Goal: Information Seeking & Learning: Learn about a topic

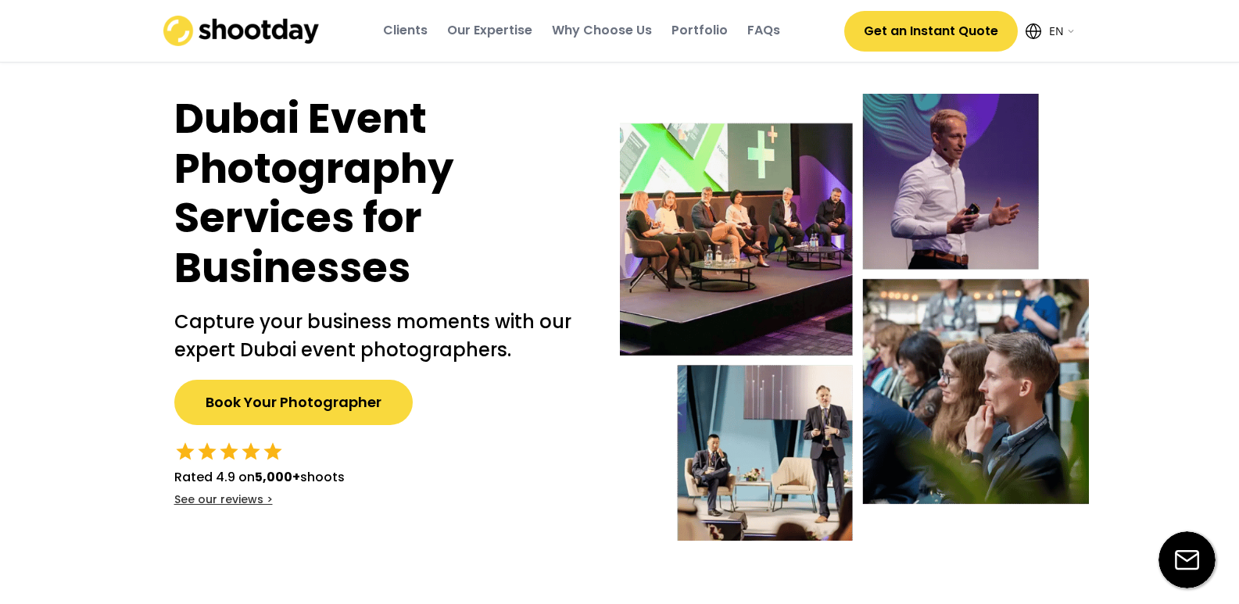
select select ""en""
click at [411, 36] on div "Clients" at bounding box center [405, 30] width 45 height 17
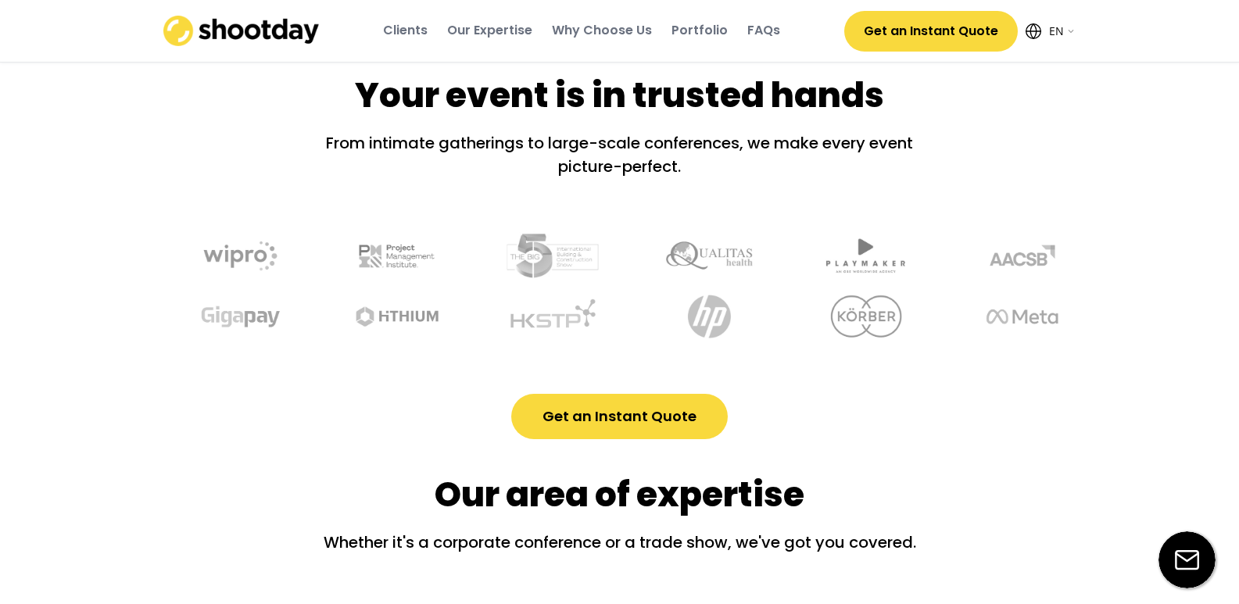
scroll to position [580, 0]
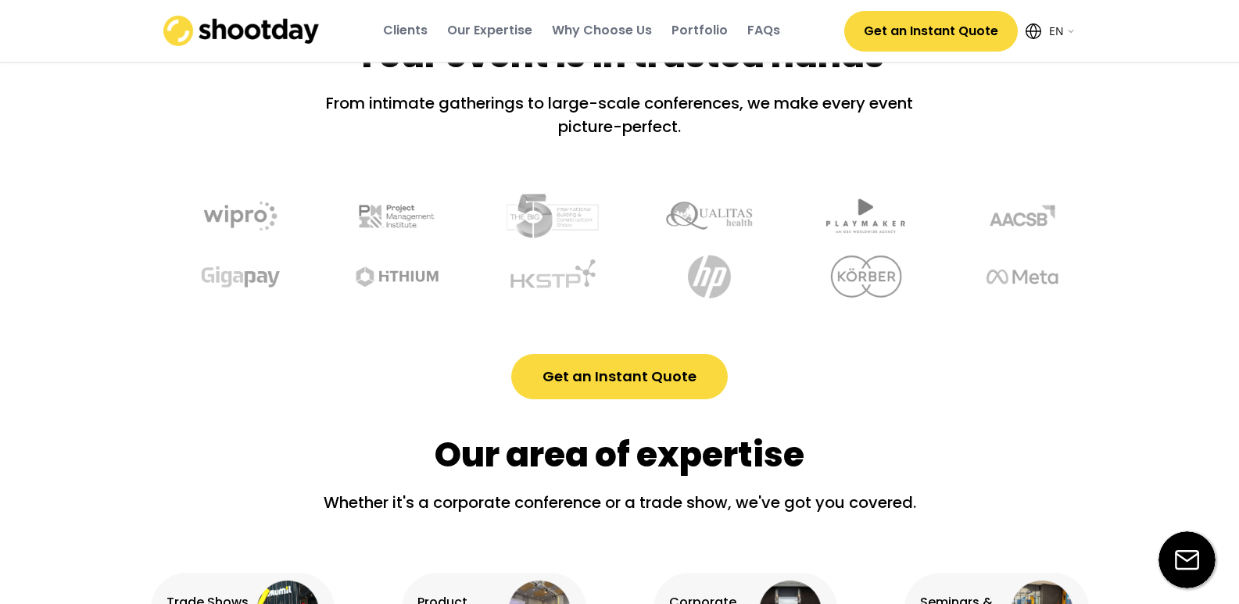
click at [485, 36] on div "Our Expertise" at bounding box center [489, 30] width 85 height 17
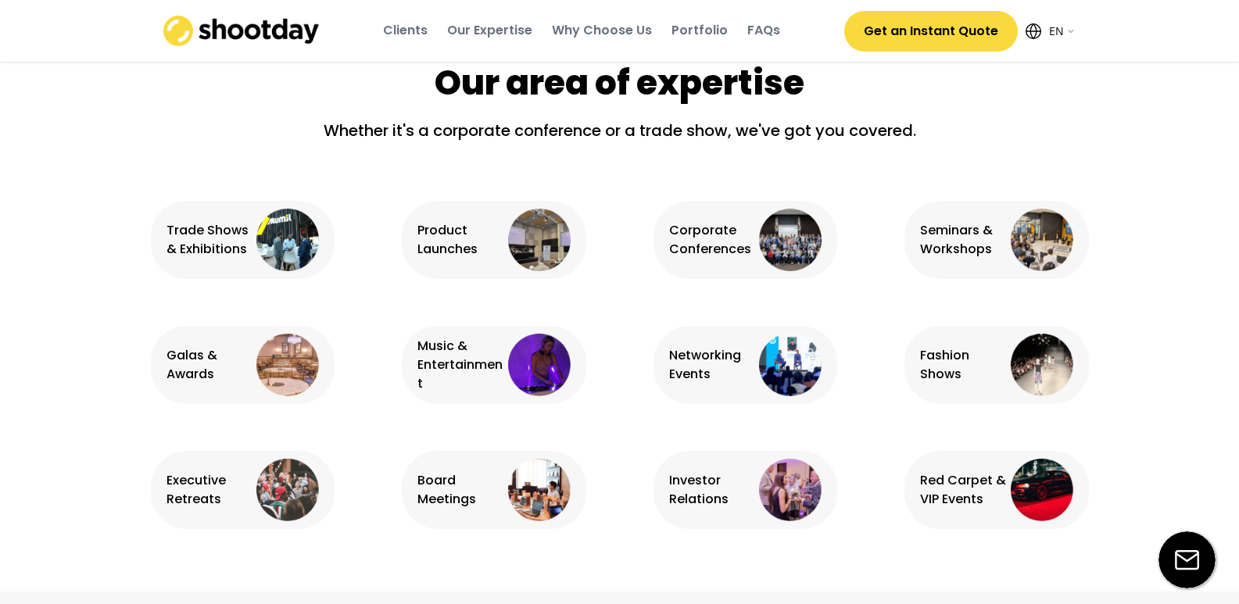
scroll to position [979, 0]
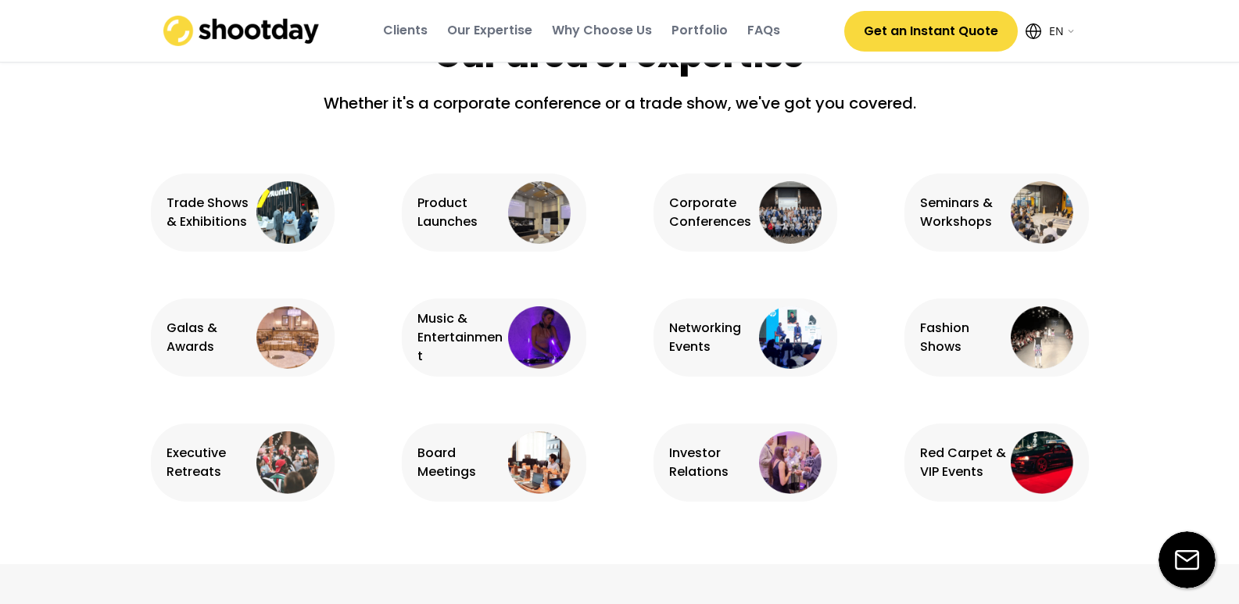
click at [485, 357] on div "Music & Entertainment" at bounding box center [460, 338] width 87 height 56
click at [686, 34] on div "Portfolio" at bounding box center [699, 30] width 56 height 17
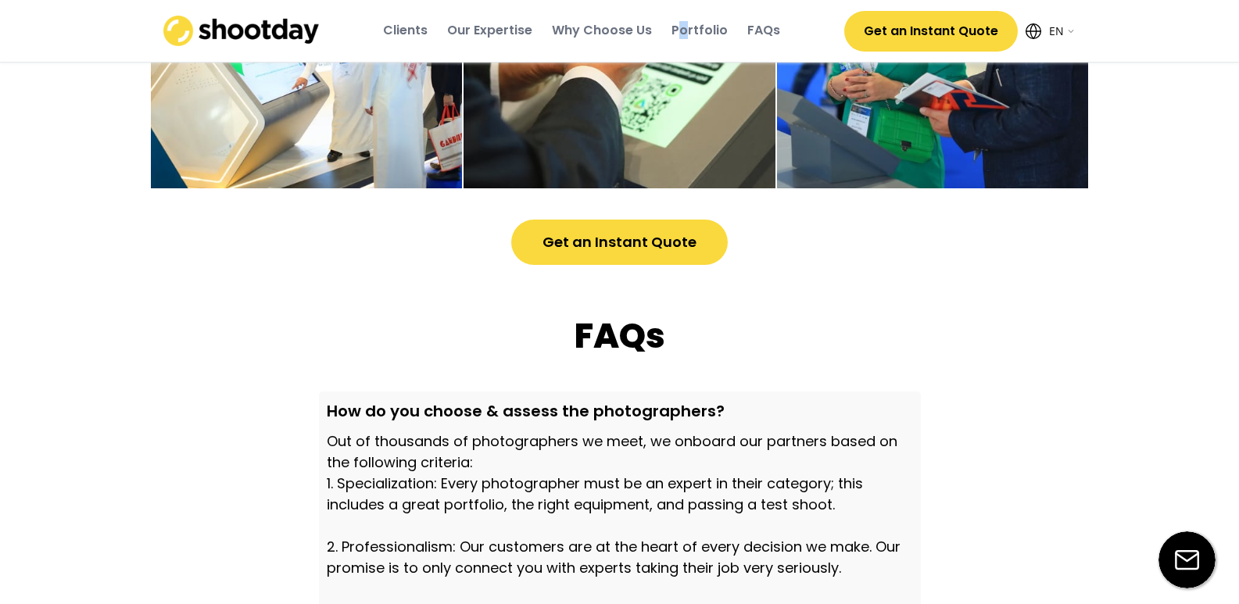
scroll to position [4323, 0]
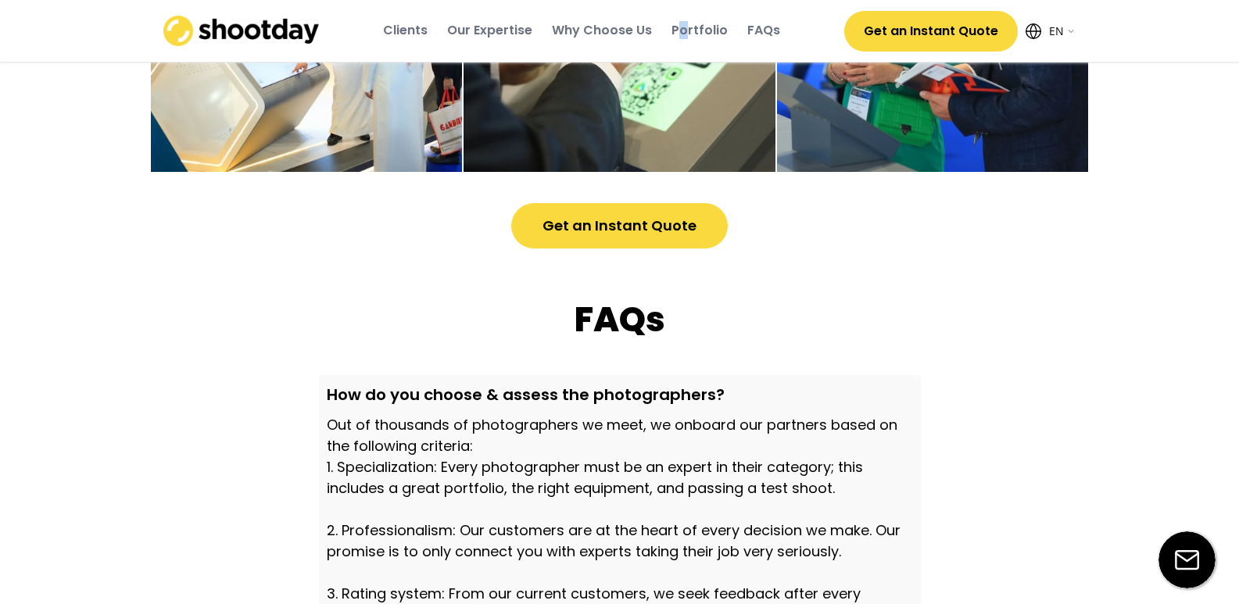
click at [591, 249] on button "Get an Instant Quote" at bounding box center [619, 225] width 217 height 45
